Goal: Task Accomplishment & Management: Manage account settings

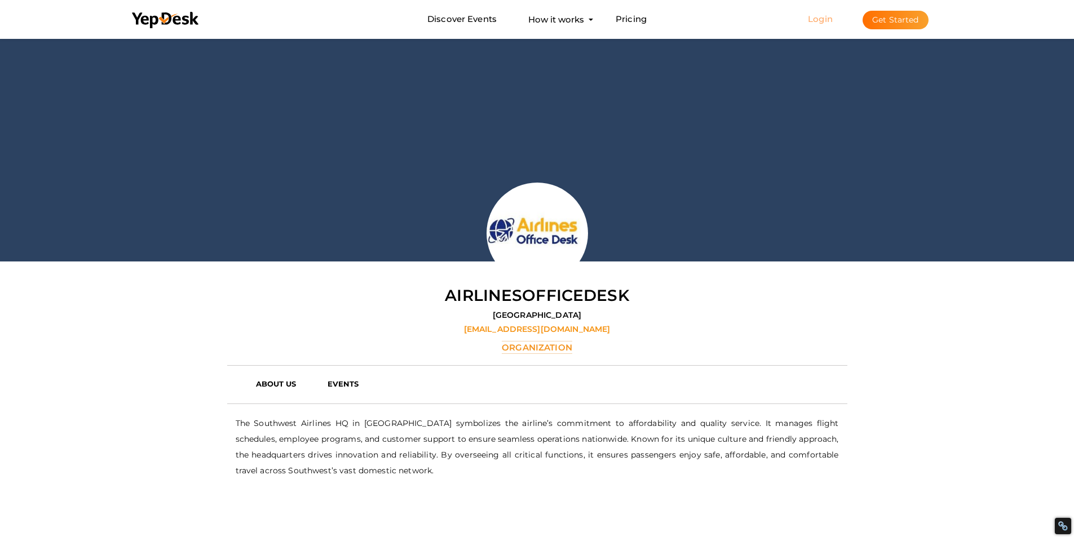
click at [826, 16] on link "Login" at bounding box center [820, 19] width 25 height 11
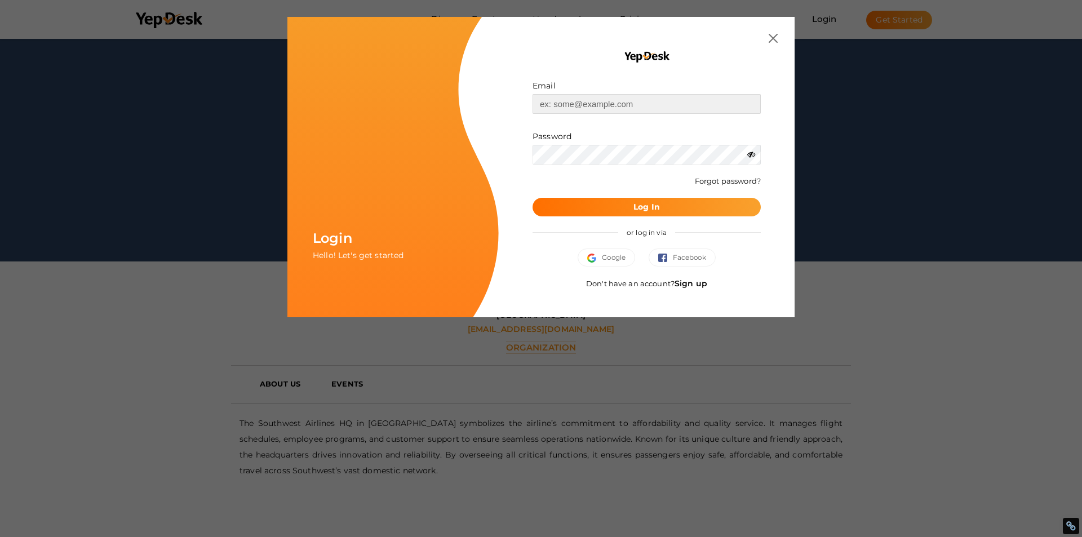
type input "[EMAIL_ADDRESS][DOMAIN_NAME]"
click at [607, 211] on button "Log In" at bounding box center [647, 207] width 228 height 19
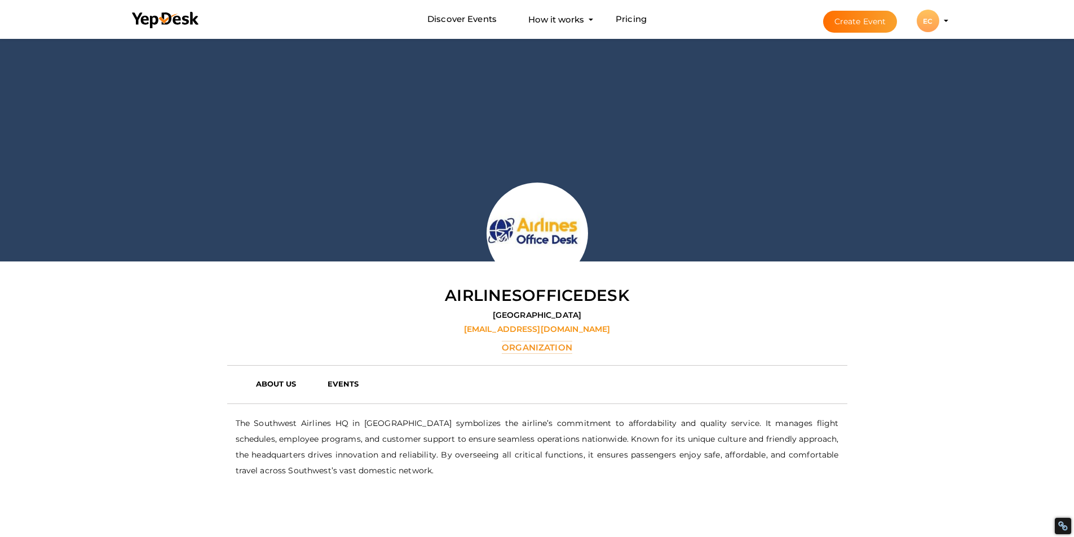
click at [930, 23] on div "EC" at bounding box center [928, 21] width 23 height 23
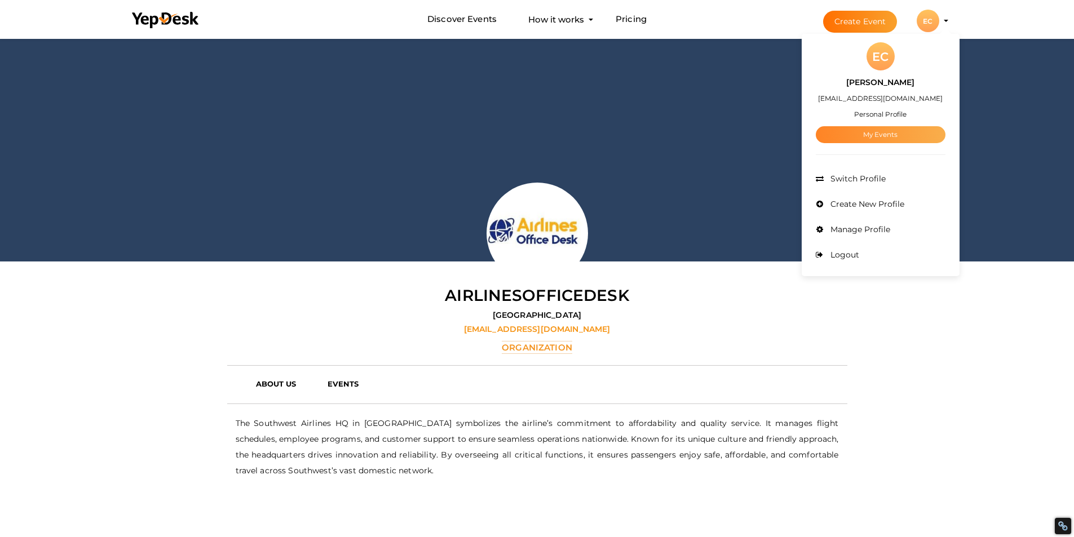
click at [865, 137] on link "My Events" at bounding box center [881, 134] width 130 height 17
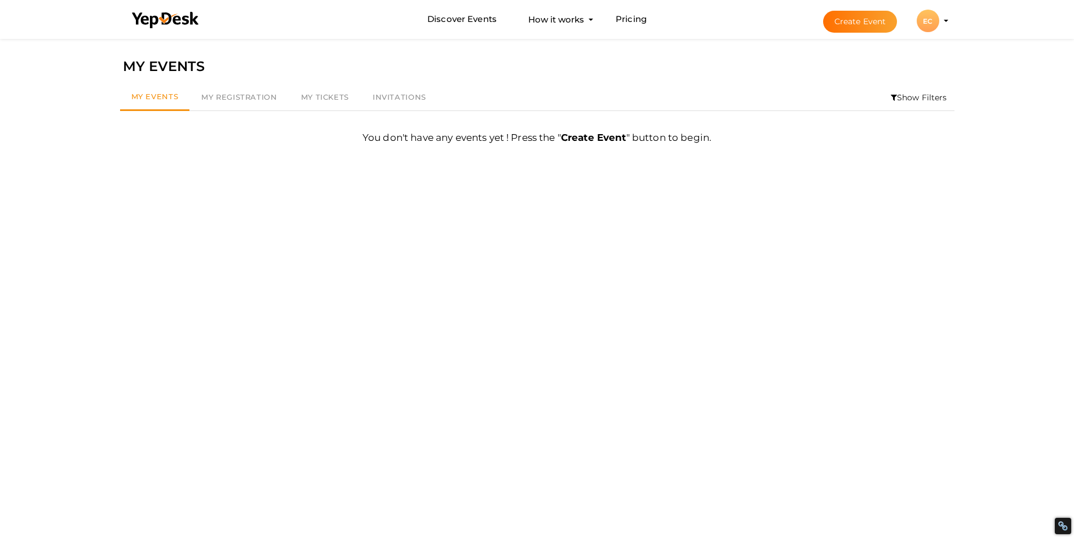
click at [926, 18] on div "EC" at bounding box center [928, 21] width 23 height 23
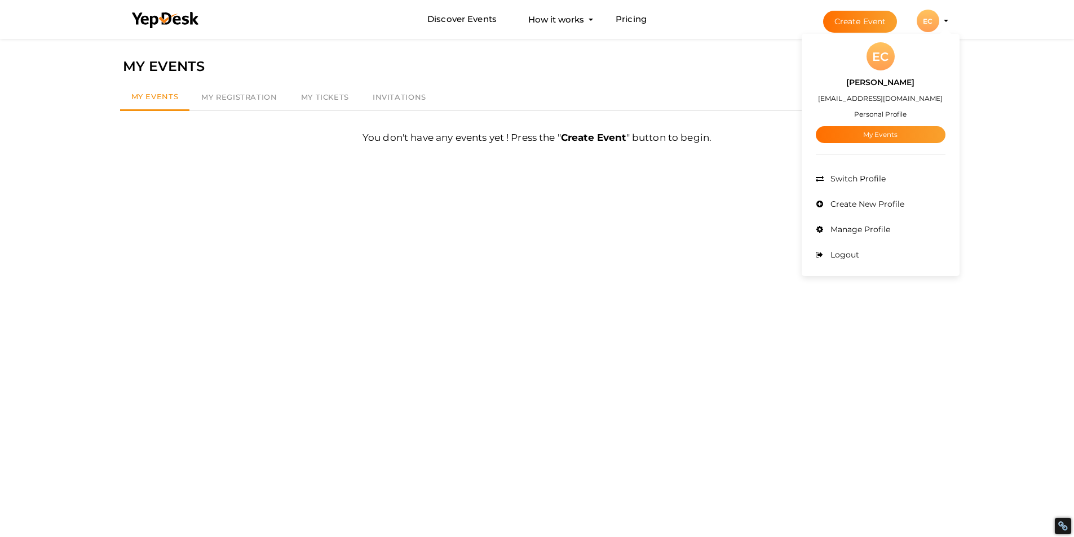
click at [865, 84] on label "[PERSON_NAME]" at bounding box center [880, 82] width 68 height 13
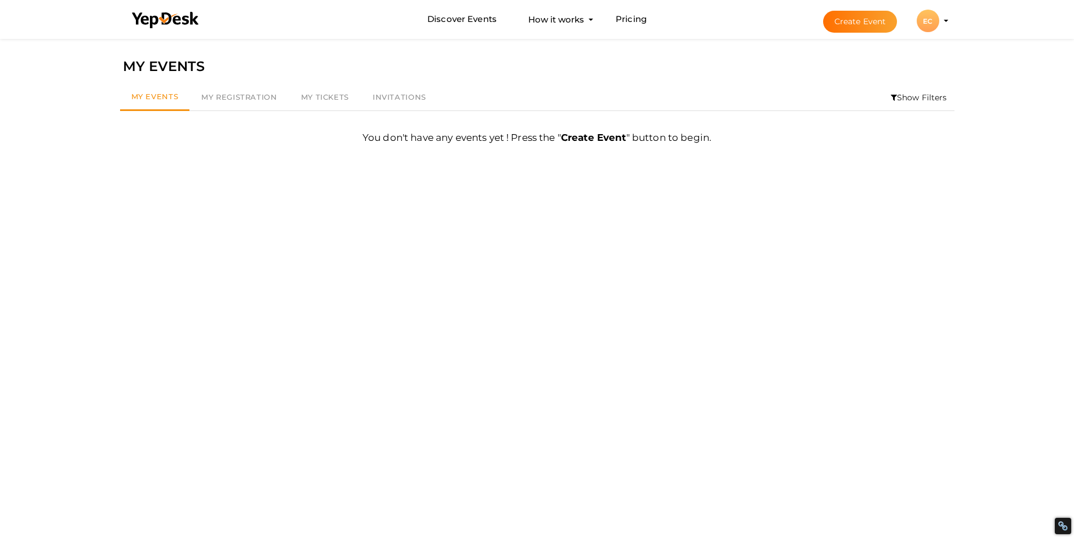
click at [936, 26] on div "EC" at bounding box center [928, 21] width 23 height 23
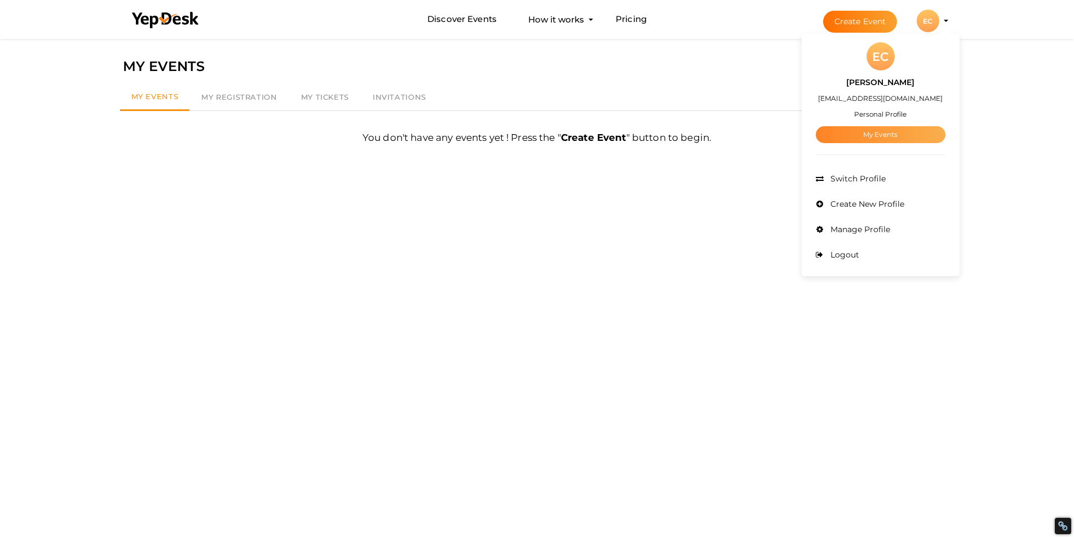
click at [863, 131] on link "My Events" at bounding box center [881, 134] width 130 height 17
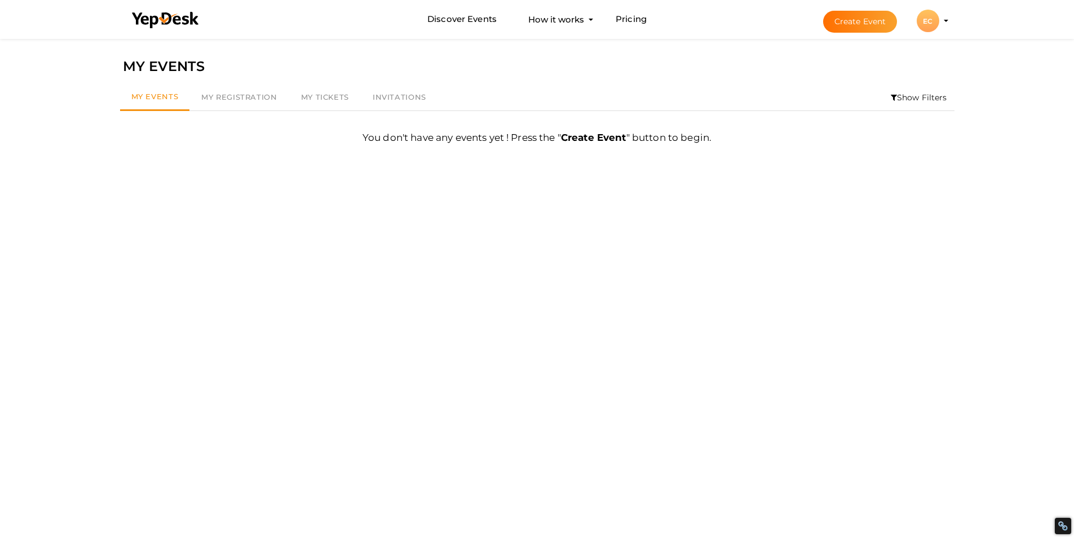
click at [930, 20] on div "EC" at bounding box center [928, 21] width 23 height 23
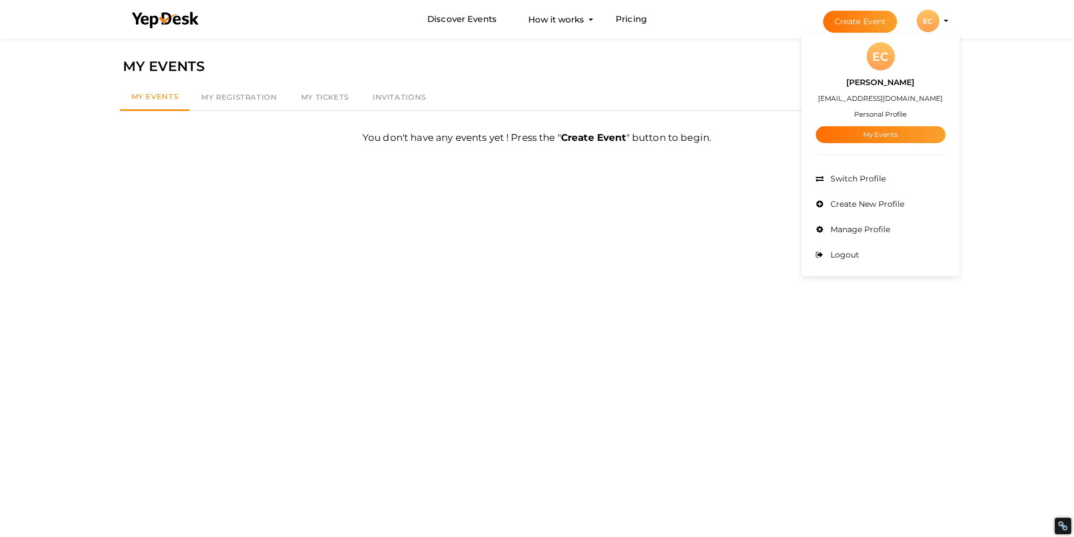
click at [891, 81] on label "[PERSON_NAME]" at bounding box center [880, 82] width 68 height 13
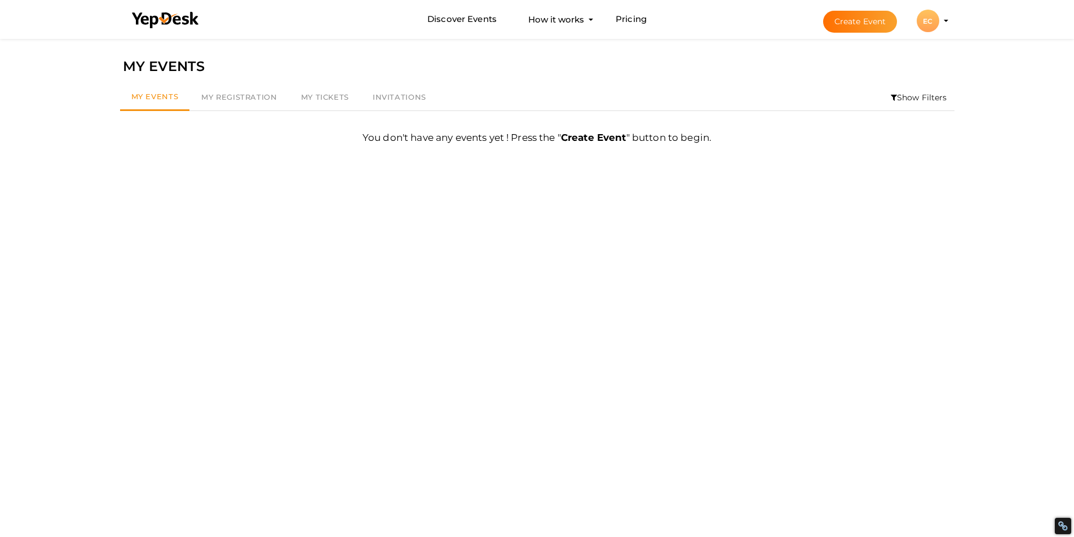
click at [932, 23] on div "EC" at bounding box center [928, 21] width 23 height 23
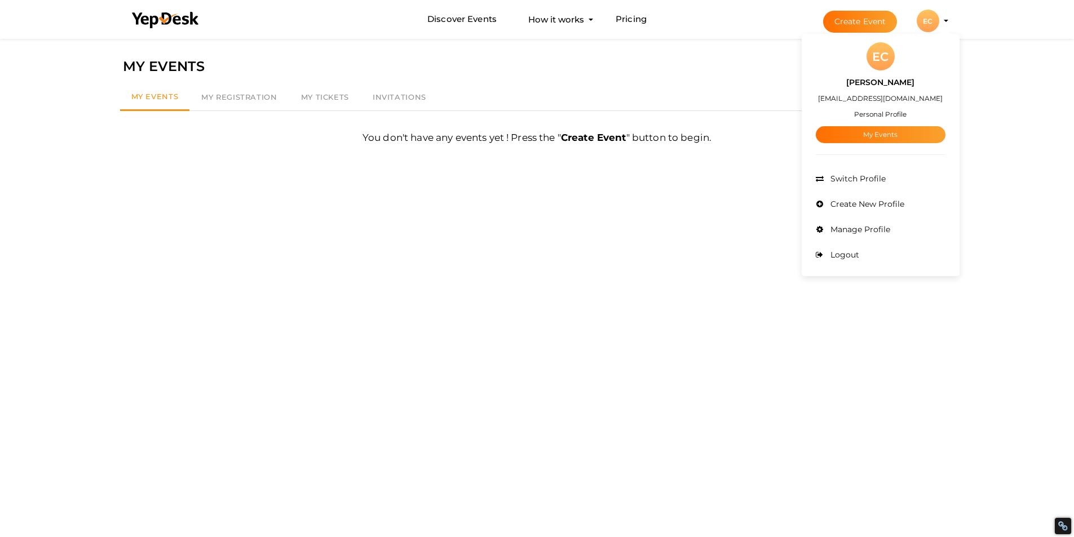
click at [892, 107] on div "[PERSON_NAME] [EMAIL_ADDRESS][DOMAIN_NAME] Personal Profile My Events" at bounding box center [881, 106] width 130 height 73
